Goal: Browse casually

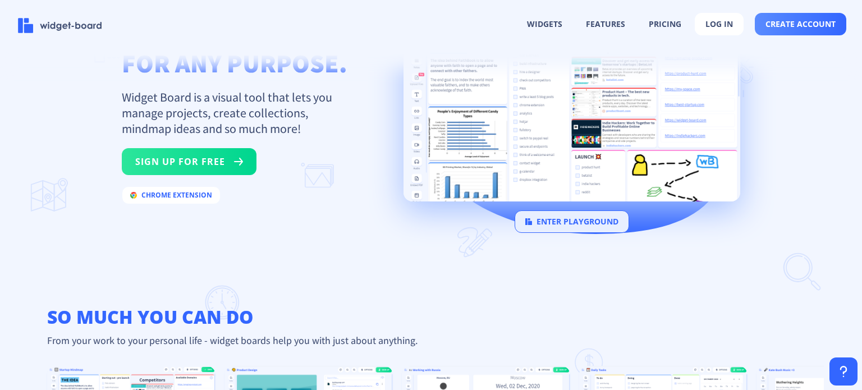
scroll to position [280, 0]
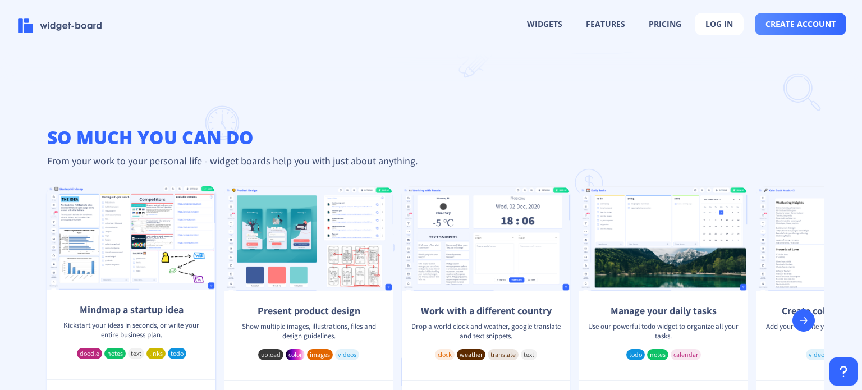
click at [201, 246] on div "Mindmap a startup idea Kickstart your ideas in seconds, or write your entire bu…" at bounding box center [131, 272] width 168 height 175
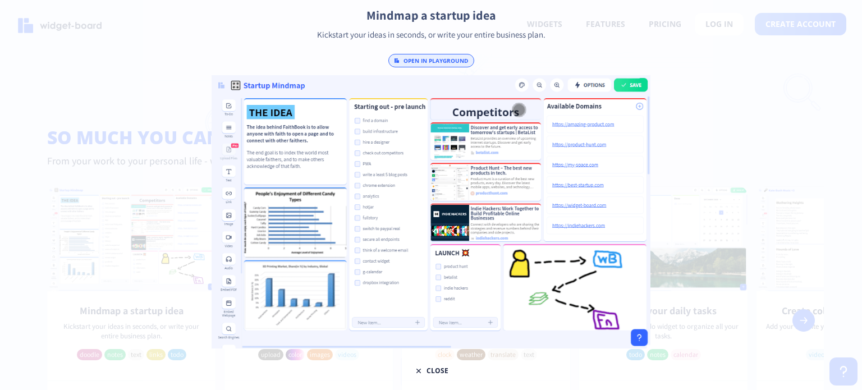
click at [227, 50] on div "Mindmap a startup idea Kickstart your ideas in seconds, or write your entire bu…" at bounding box center [430, 195] width 438 height 370
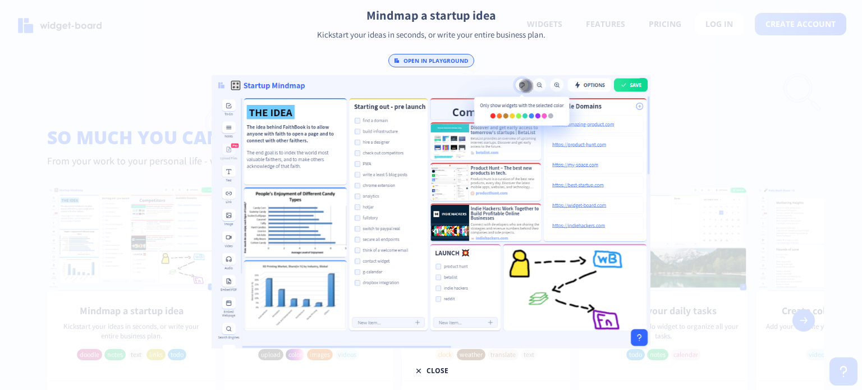
click at [718, 51] on div at bounding box center [431, 195] width 862 height 390
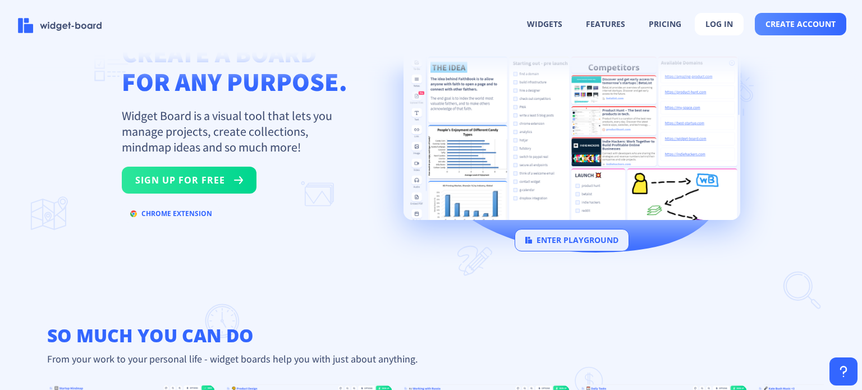
scroll to position [0, 0]
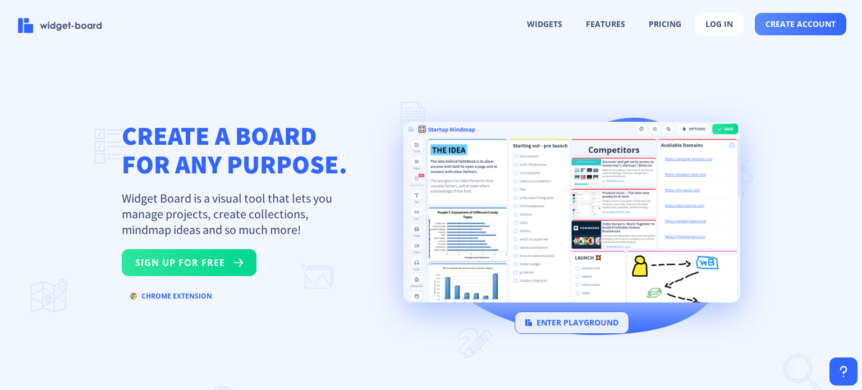
click at [211, 214] on p "Widget Board is a visual tool that lets you manage projects, create collections…" at bounding box center [234, 213] width 224 height 47
drag, startPoint x: 126, startPoint y: 194, endPoint x: 201, endPoint y: 219, distance: 79.3
click at [201, 219] on p "Widget Board is a visual tool that lets you manage projects, create collections…" at bounding box center [234, 213] width 224 height 47
